Goal: Book appointment/travel/reservation

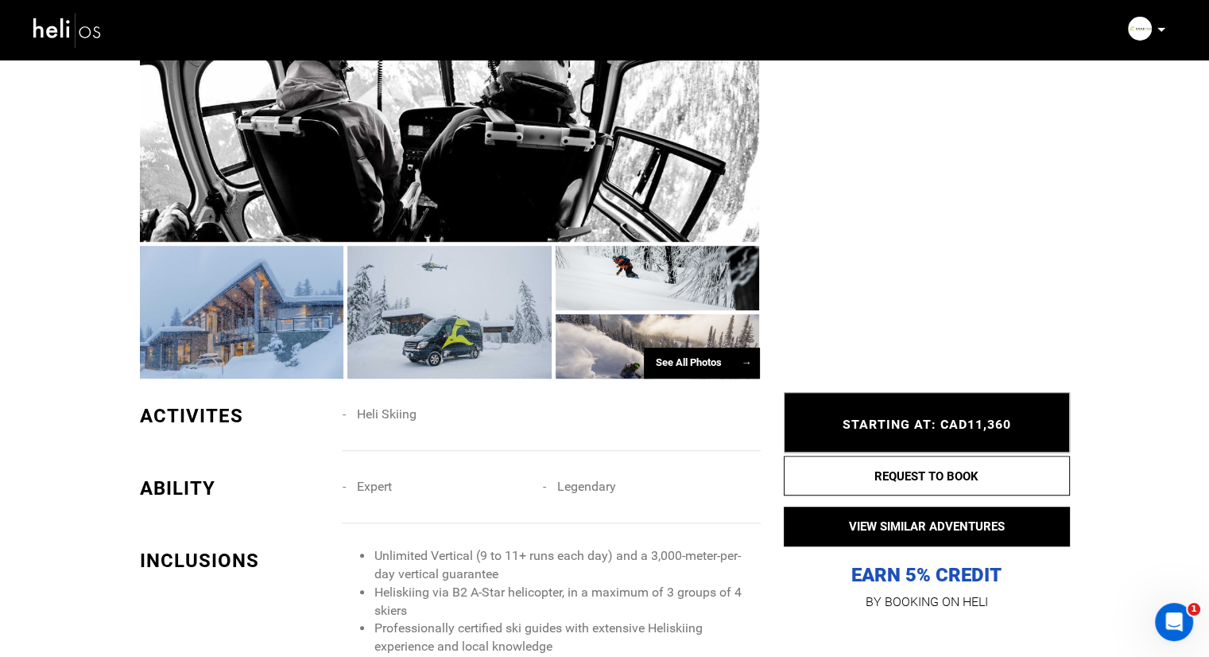
scroll to position [1113, 0]
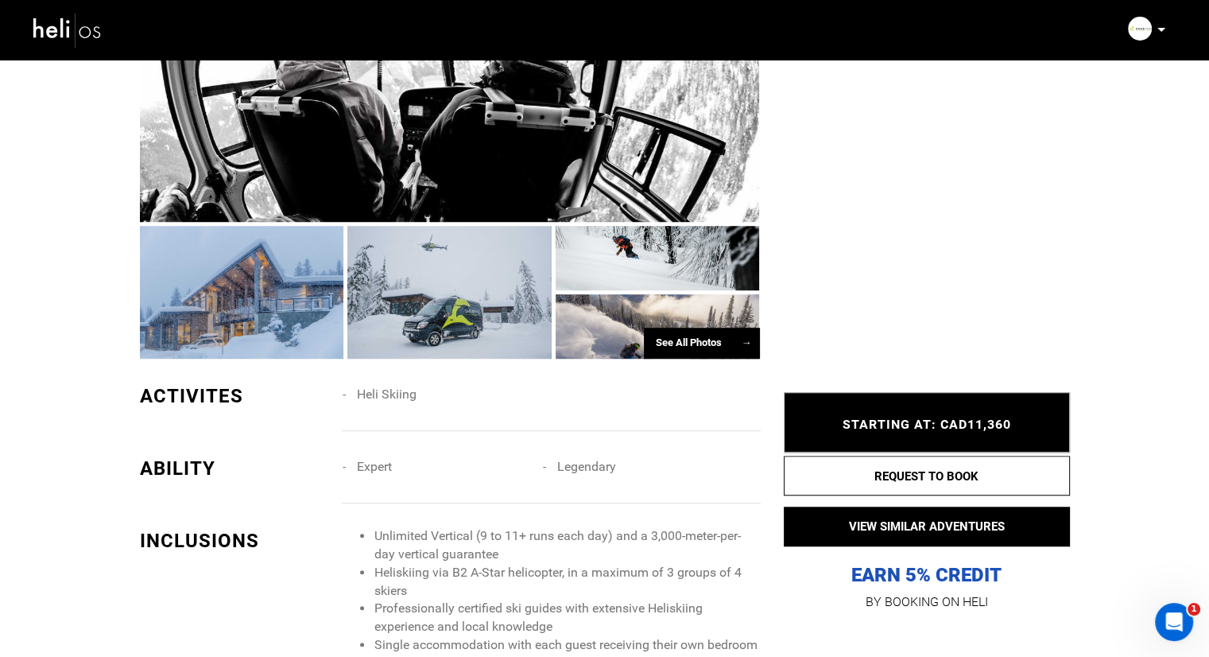
click at [928, 414] on div "STARTING AT: CAD11,360 STARTING AT: CAD11,360" at bounding box center [927, 422] width 286 height 60
click at [929, 421] on span "STARTING AT: CAD11,360" at bounding box center [927, 424] width 169 height 15
click at [924, 413] on div "STARTING AT: CAD11,360 STARTING AT: CAD11,360" at bounding box center [927, 422] width 286 height 60
click at [925, 421] on span "STARTING AT: CAD11,360" at bounding box center [927, 424] width 169 height 15
click at [909, 427] on span "STARTING AT: CAD11,360" at bounding box center [927, 424] width 169 height 15
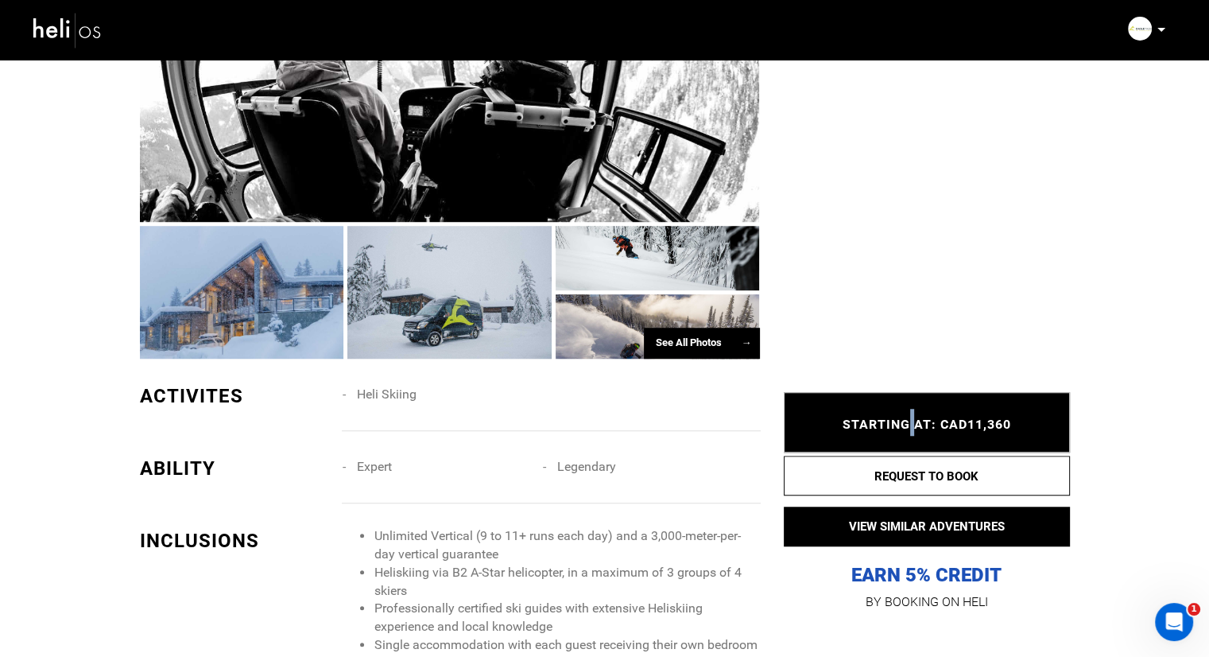
click at [909, 427] on span "STARTING AT: CAD11,360" at bounding box center [927, 424] width 169 height 15
